Goal: Task Accomplishment & Management: Manage account settings

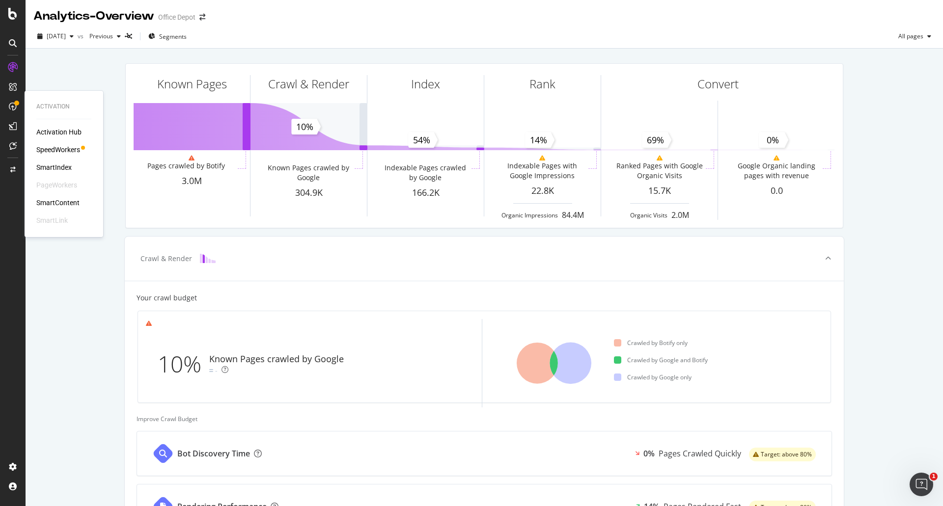
click at [61, 169] on div "SmartIndex" at bounding box center [53, 168] width 35 height 10
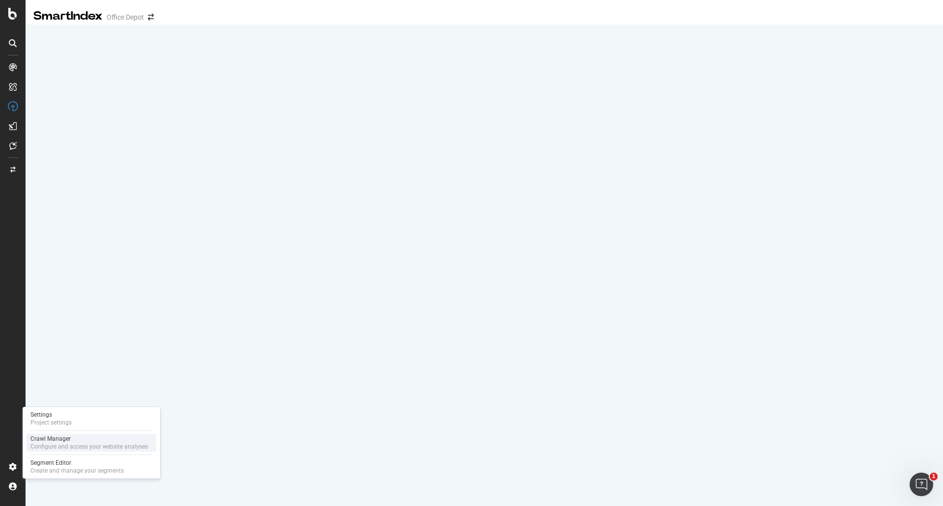
click at [82, 445] on div "Configure and access your website analyses" at bounding box center [88, 447] width 117 height 8
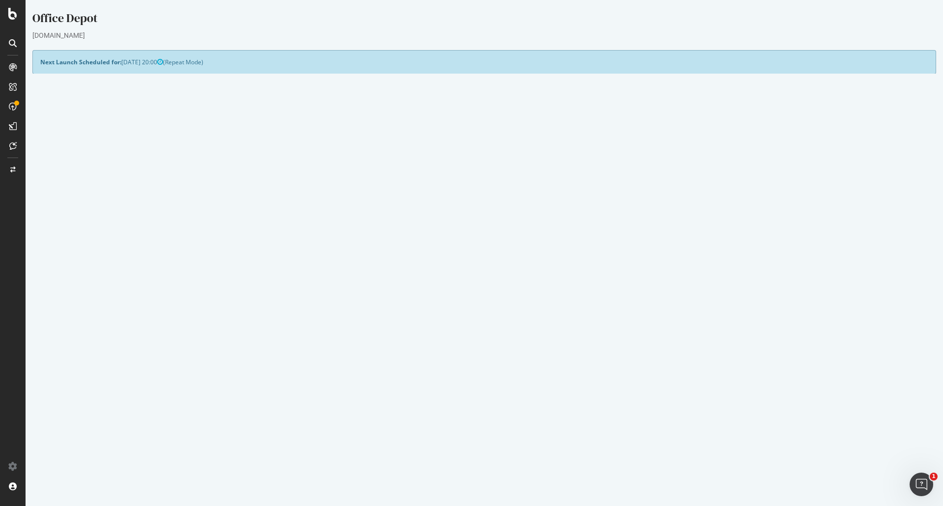
click at [521, 316] on link "Settings" at bounding box center [517, 315] width 22 height 8
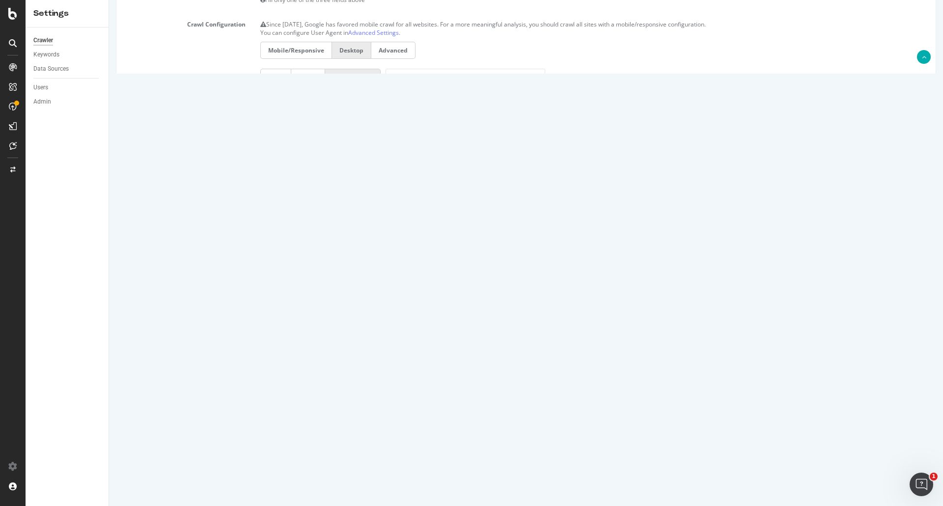
scroll to position [324, 0]
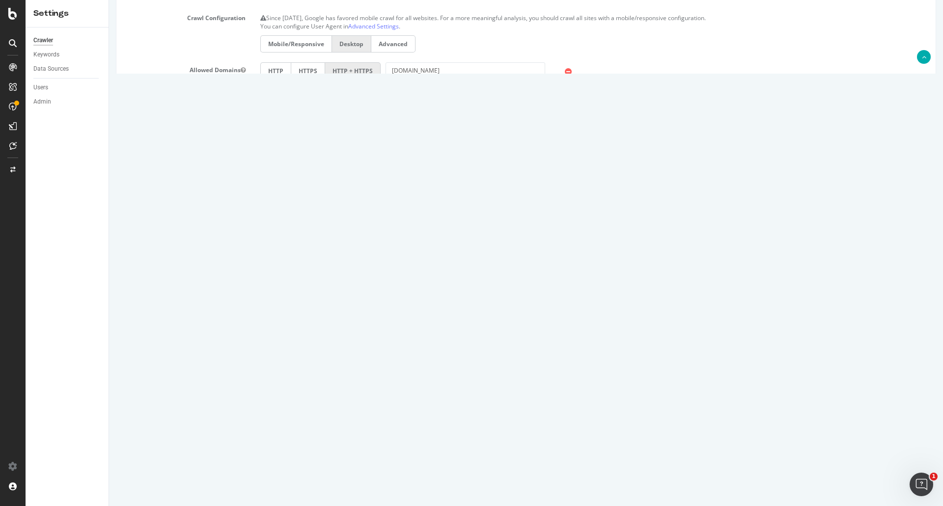
click at [343, 415] on textarea "[URL][DOMAIN_NAME]" at bounding box center [594, 400] width 668 height 49
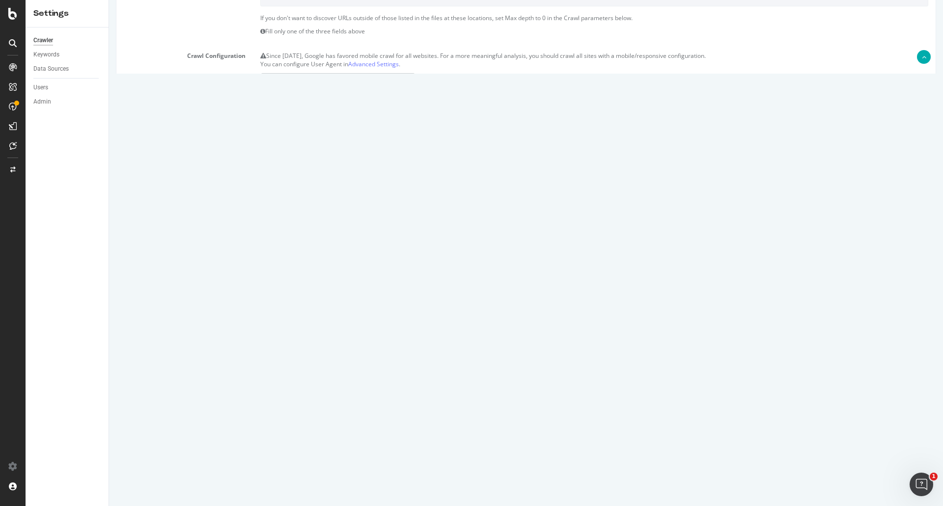
scroll to position [295, 0]
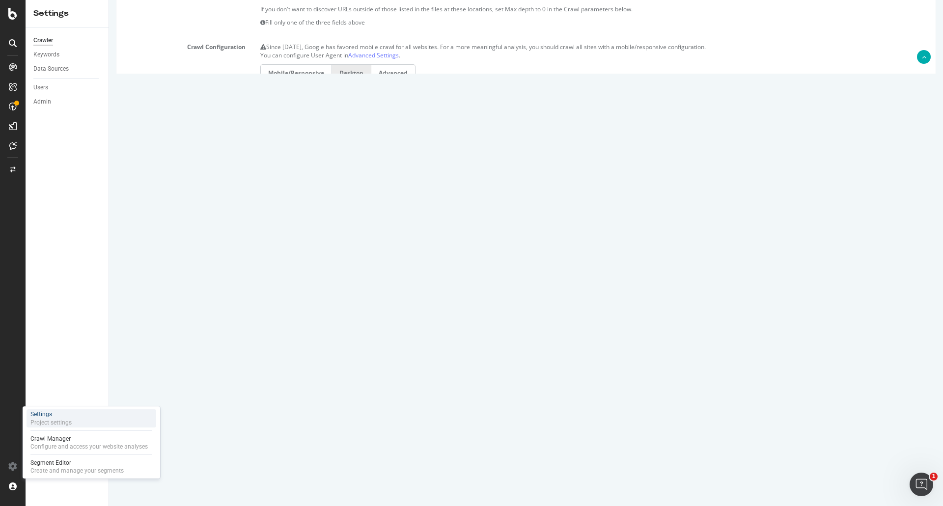
click at [56, 420] on div "Project settings" at bounding box center [50, 423] width 41 height 8
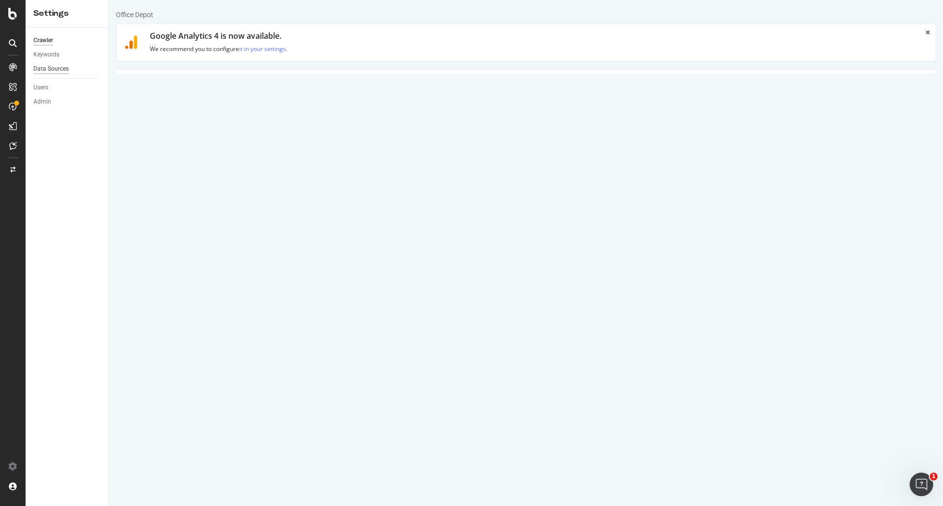
click at [48, 72] on div "Data Sources" at bounding box center [50, 69] width 35 height 10
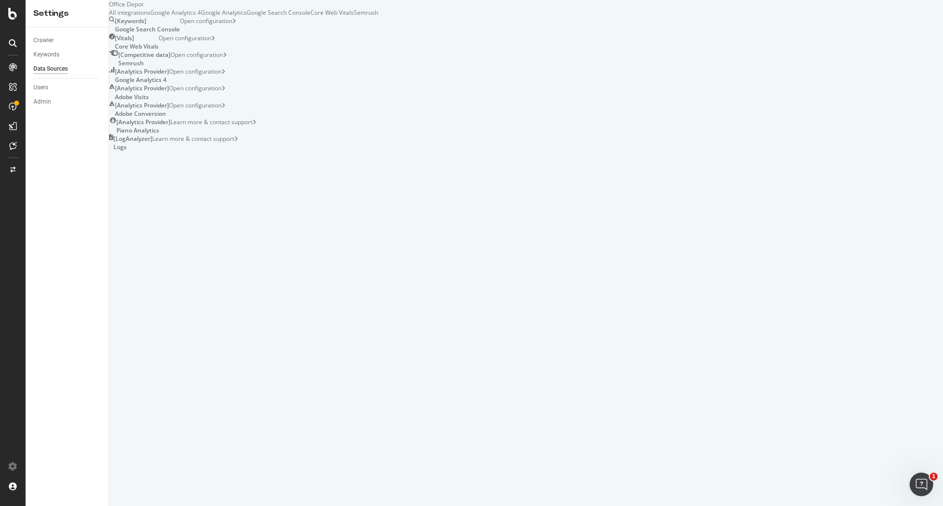
click at [225, 118] on div "Open configuration" at bounding box center [197, 109] width 56 height 17
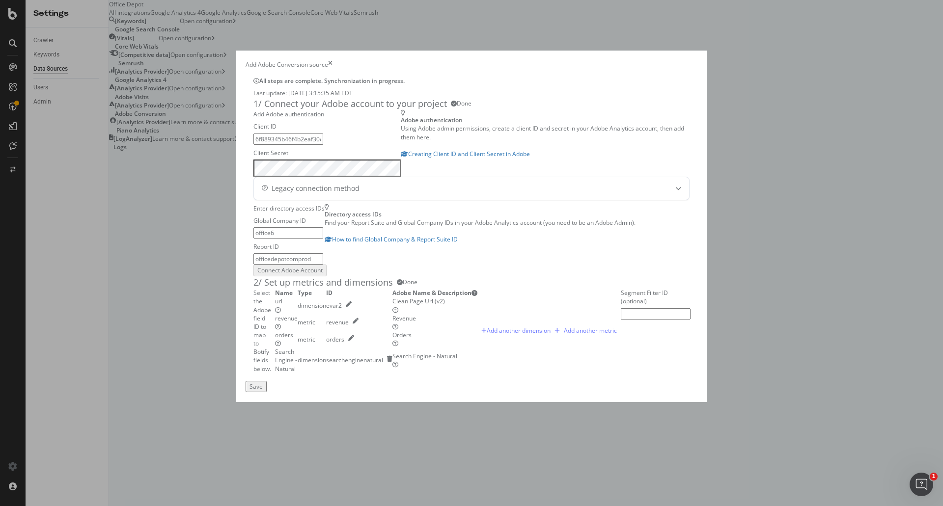
scroll to position [251, 0]
drag, startPoint x: 591, startPoint y: 292, endPoint x: 642, endPoint y: 295, distance: 50.2
click at [478, 297] on div "Clean Page Url (v2)" at bounding box center [435, 301] width 85 height 8
click at [707, 51] on div "Add Adobe Conversion source All steps are complete. Synchronization in progress…" at bounding box center [472, 227] width 472 height 352
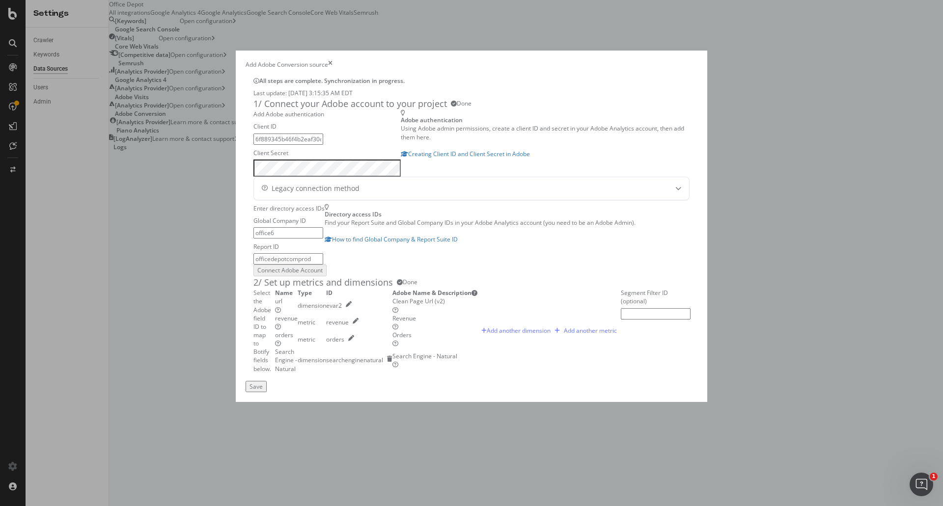
click at [314, 60] on div "Add Adobe Conversion source" at bounding box center [472, 64] width 452 height 8
drag, startPoint x: 499, startPoint y: 45, endPoint x: 499, endPoint y: 50, distance: 4.9
click at [499, 69] on div "All steps are complete. Synchronization in progress. Last update: [DATE] 3:15:3…" at bounding box center [472, 225] width 452 height 312
click at [389, 69] on div "All steps are complete. Synchronization in progress. Last update: [DATE] 3:15:3…" at bounding box center [472, 225] width 452 height 312
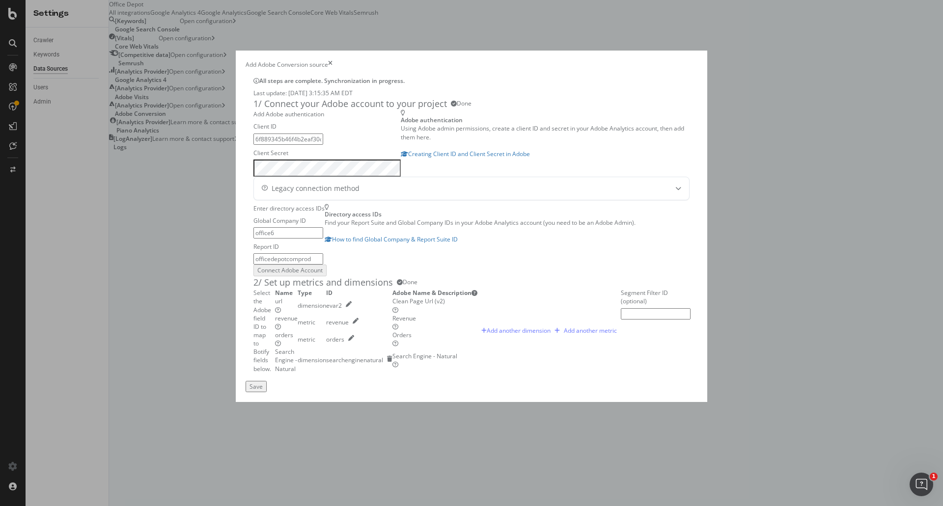
click at [277, 60] on div "Add Adobe Conversion source" at bounding box center [287, 64] width 83 height 8
click at [281, 60] on div "Add Adobe Conversion source" at bounding box center [287, 64] width 83 height 8
click at [386, 60] on div "Add Adobe Conversion source" at bounding box center [472, 64] width 452 height 8
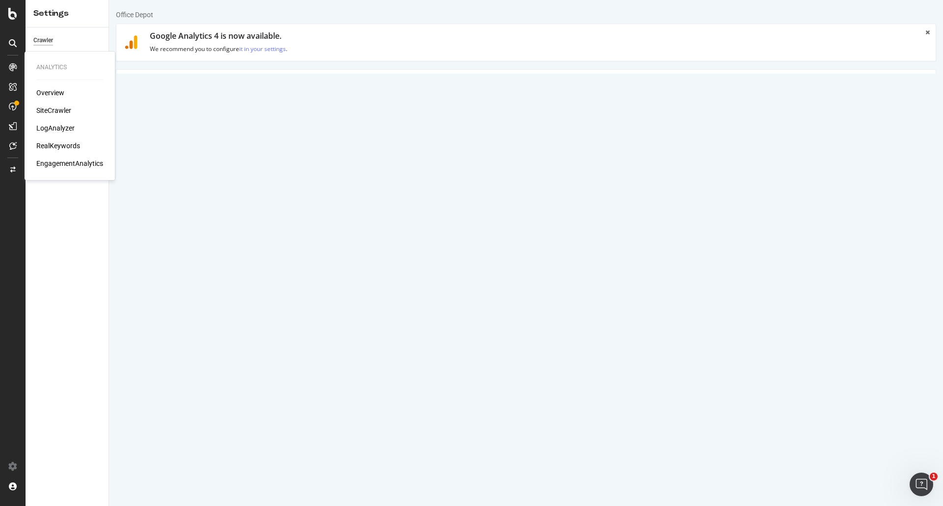
click at [139, 127] on h3 "Scope" at bounding box center [526, 122] width 805 height 13
click at [183, 109] on div "Scope Project Name Office Depot Start URLs [URL][DOMAIN_NAME] Or upload a file:…" at bounding box center [526, 459] width 820 height 722
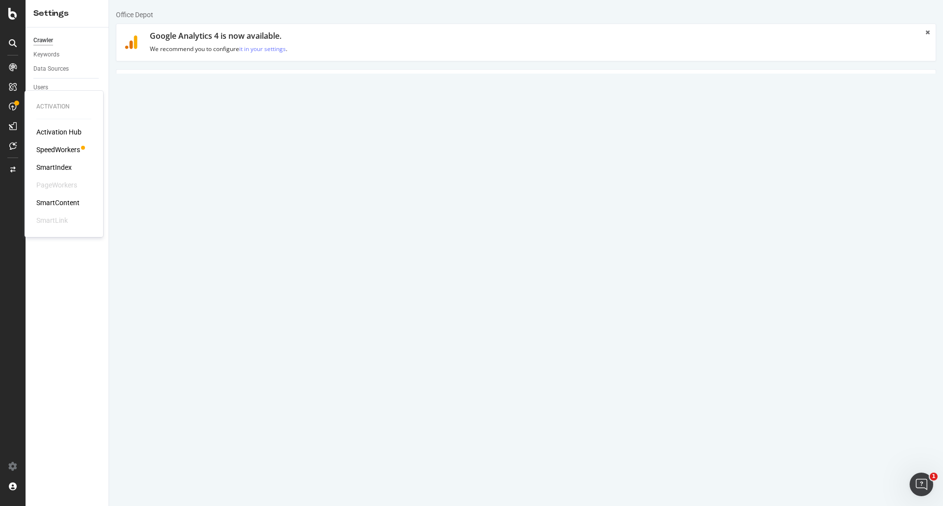
click at [155, 129] on h3 "Scope" at bounding box center [526, 122] width 805 height 13
click at [151, 126] on h3 "Scope" at bounding box center [526, 122] width 805 height 13
click at [354, 89] on link "HTML Extract" at bounding box center [340, 83] width 58 height 27
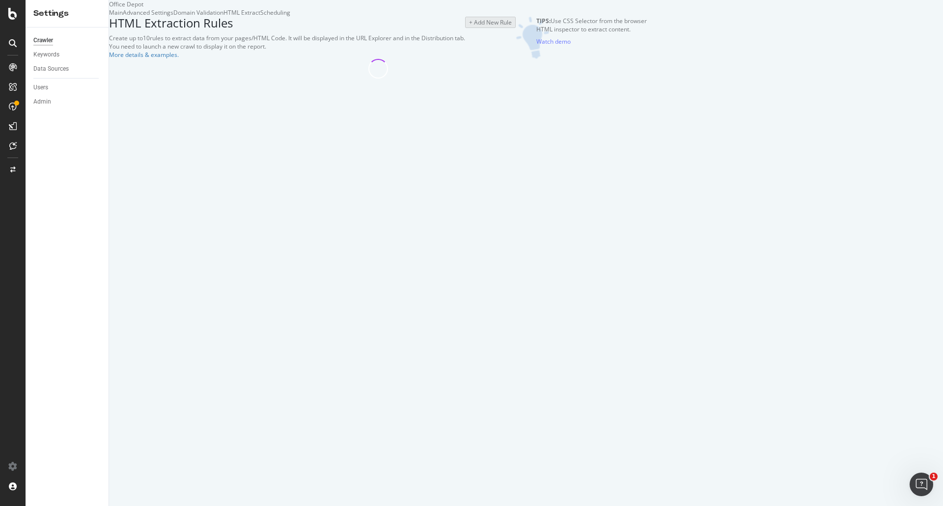
select select "exist"
select select "html.length"
select select "i"
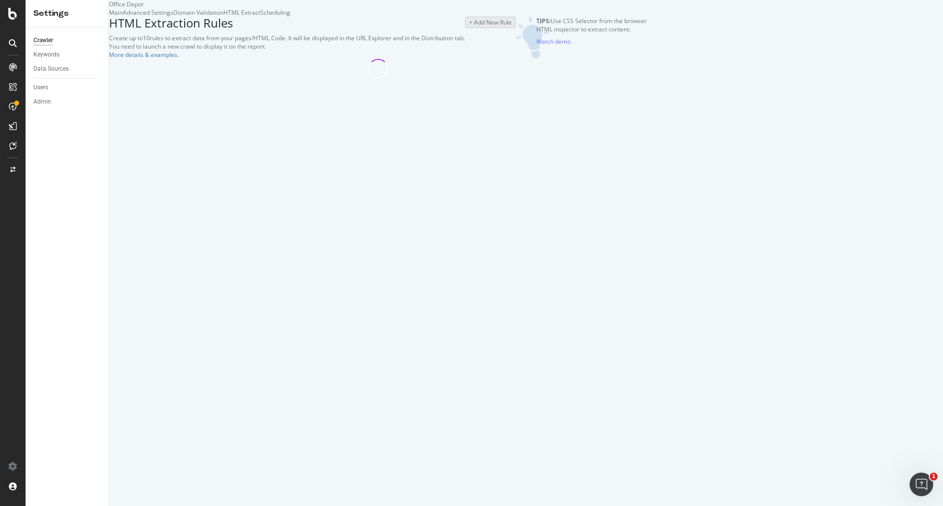
select select "exist"
select select "list"
select select "count"
select select "exist"
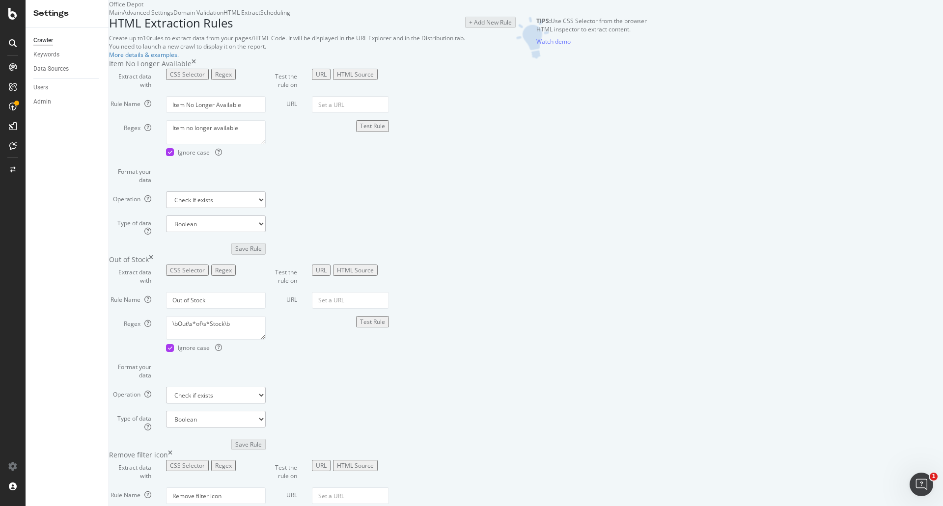
click at [123, 17] on div "Main" at bounding box center [116, 12] width 14 height 8
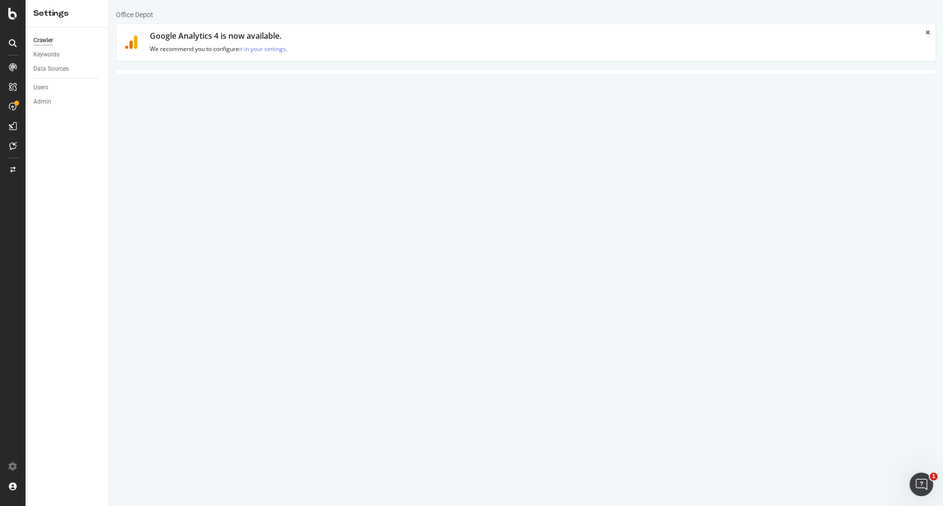
click at [215, 86] on link "Advanced Settings" at bounding box center [193, 83] width 76 height 27
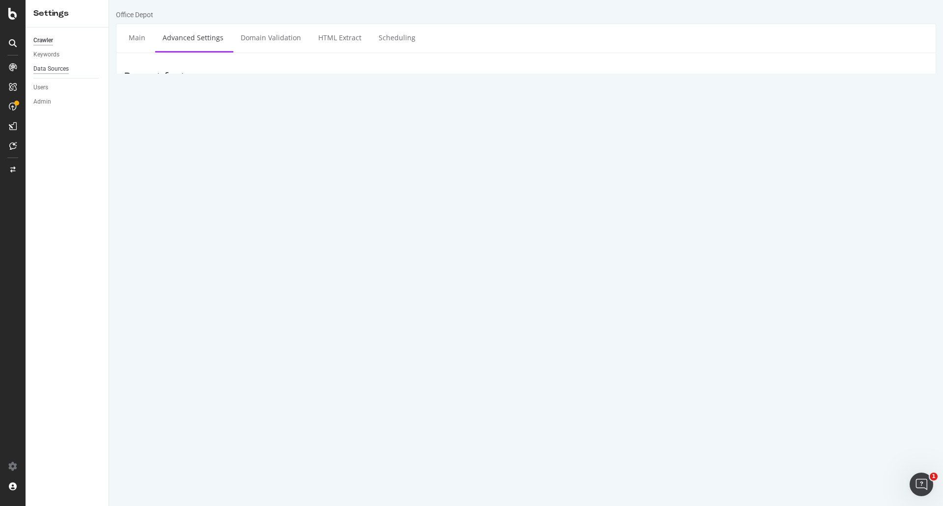
click at [64, 68] on div "Data Sources" at bounding box center [50, 69] width 35 height 10
